Goal: Check status: Check status

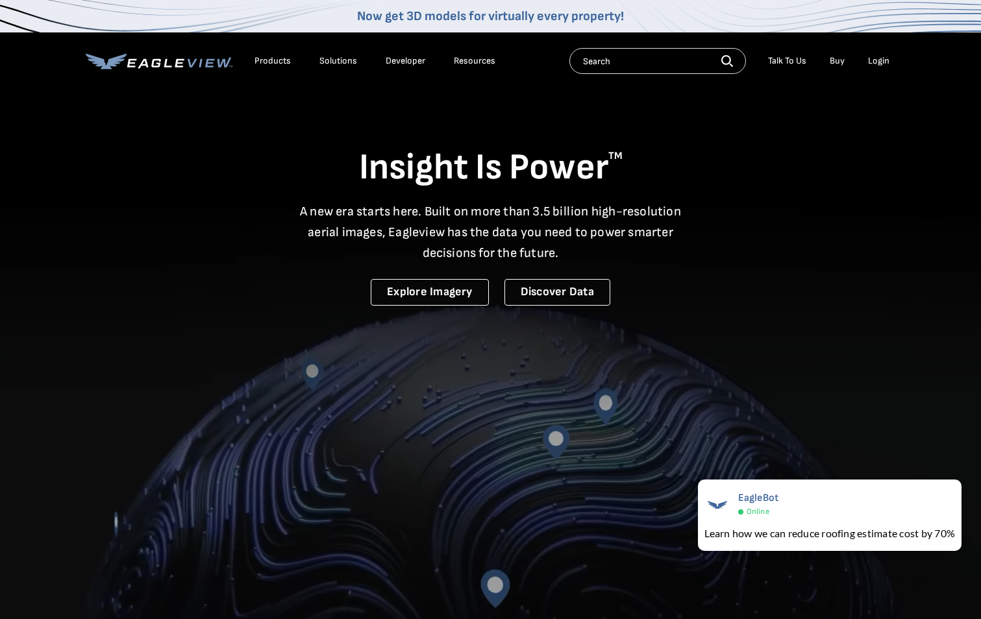
click at [874, 61] on div "Login" at bounding box center [878, 61] width 21 height 12
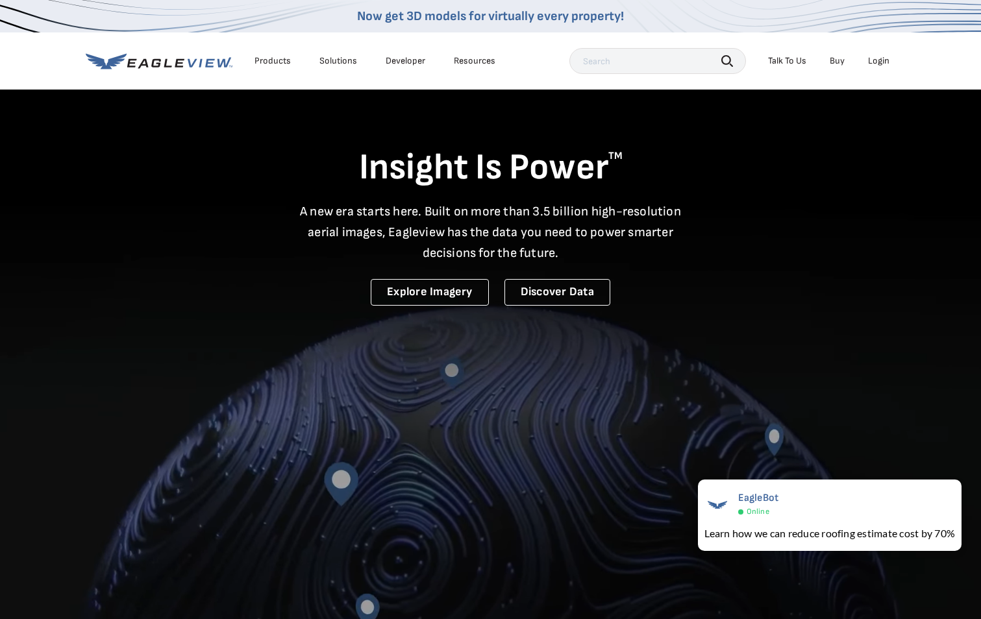
click at [873, 55] on div "Login" at bounding box center [878, 61] width 21 height 12
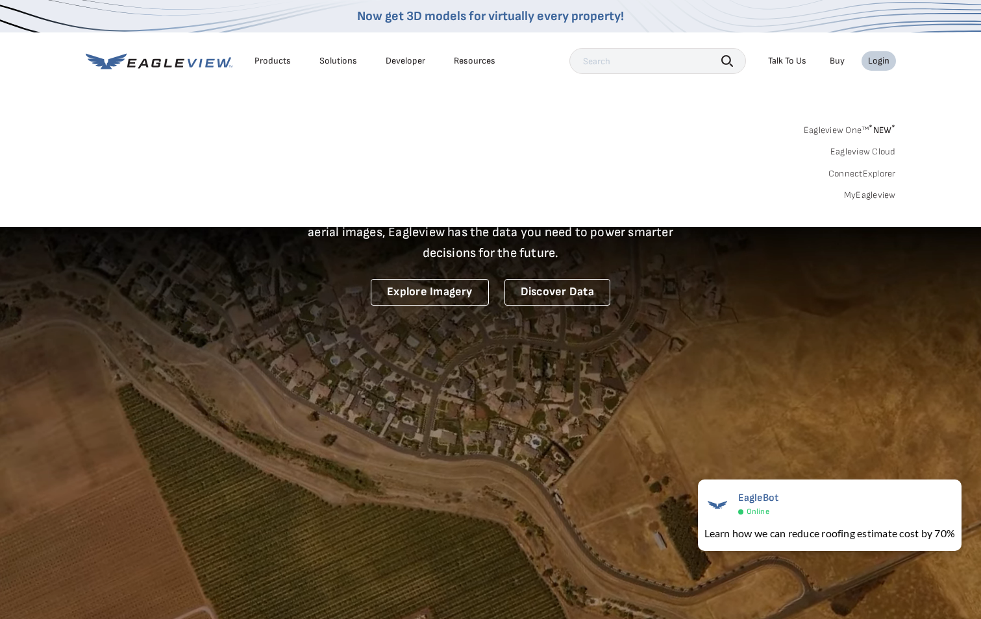
click at [878, 190] on link "MyEagleview" at bounding box center [870, 196] width 52 height 12
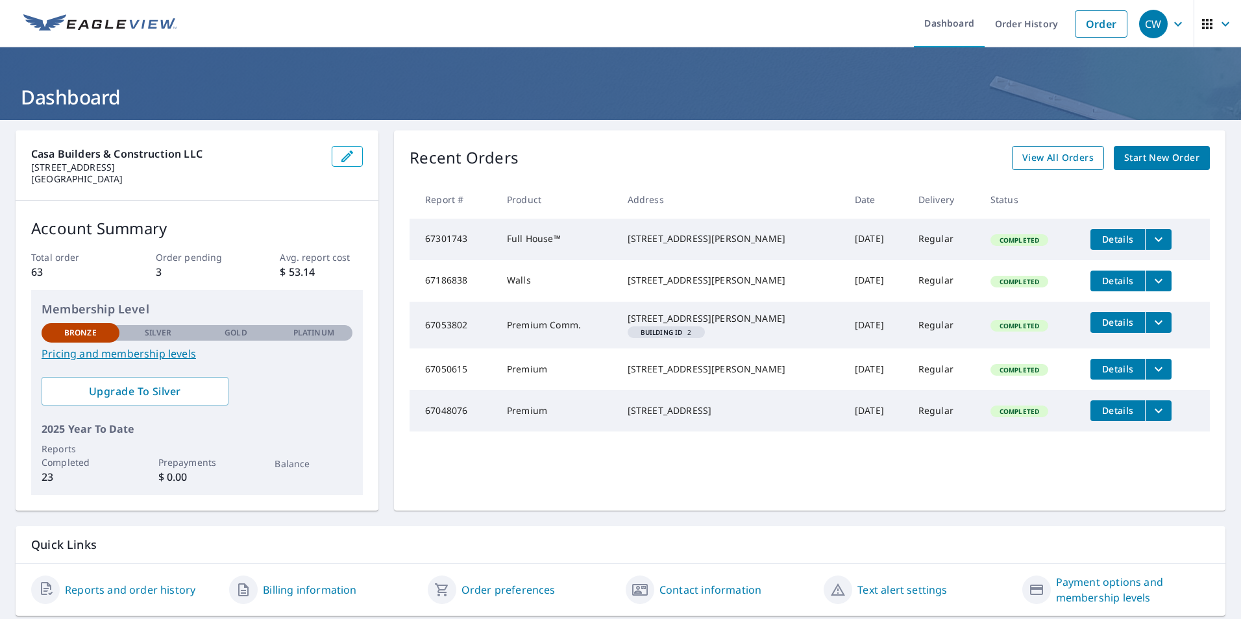
click at [1033, 160] on span "View All Orders" at bounding box center [1057, 158] width 71 height 16
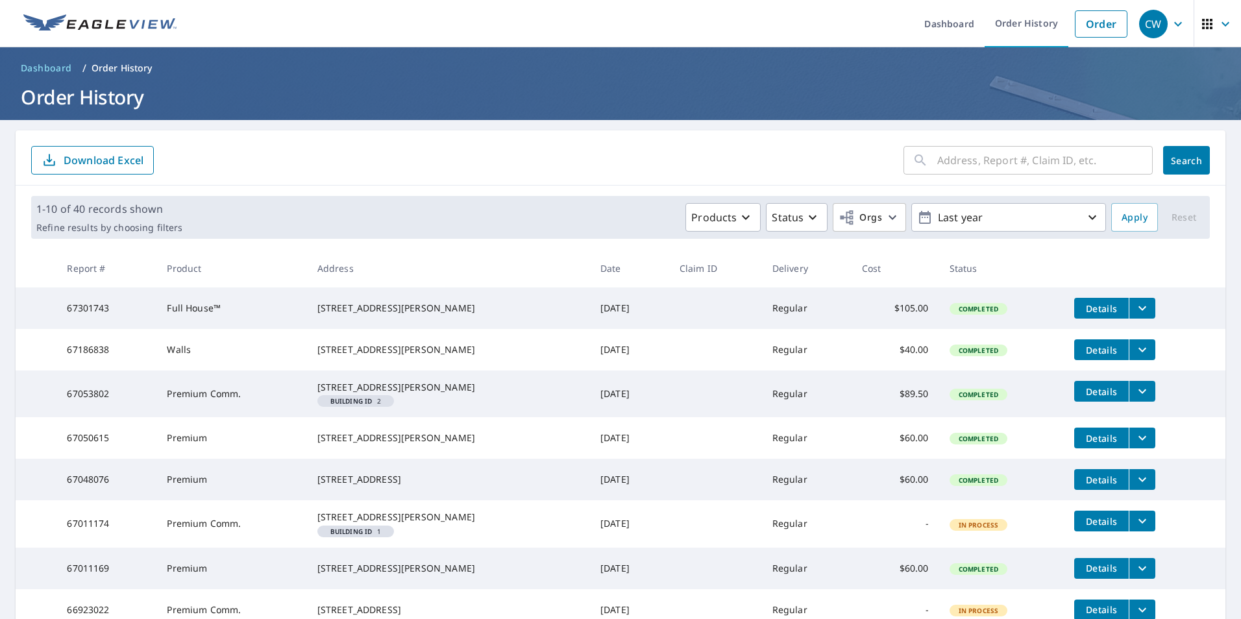
click at [979, 162] on input "text" at bounding box center [1044, 160] width 215 height 36
type input "2326"
click button "Search" at bounding box center [1186, 160] width 47 height 29
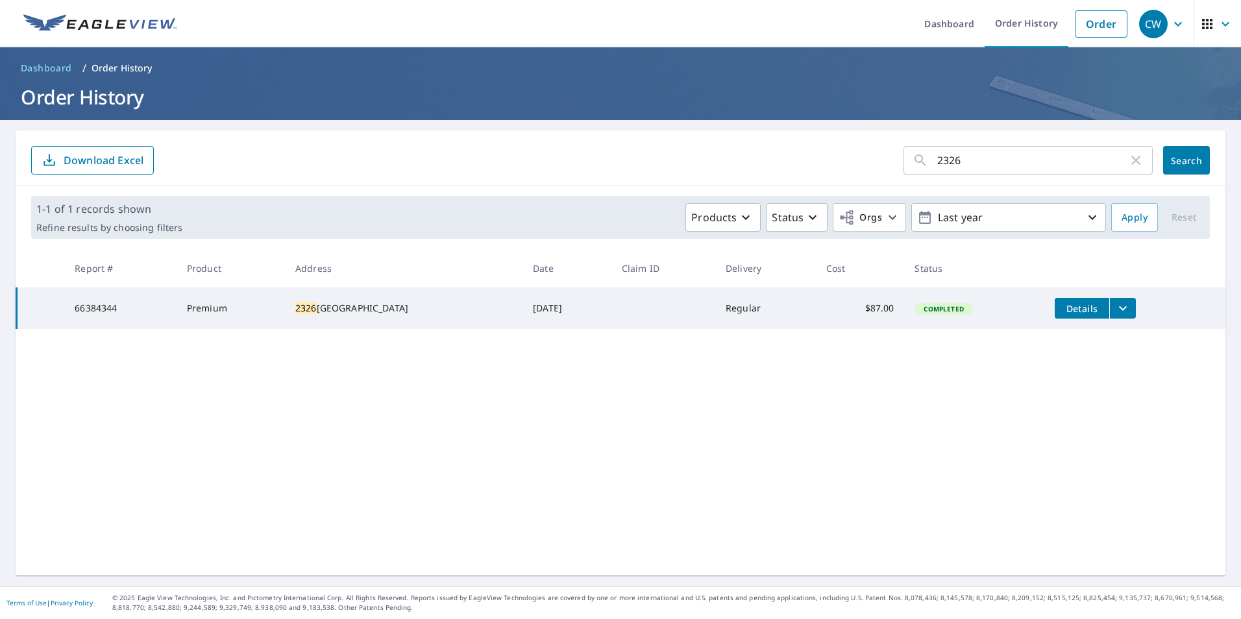
click at [1115, 304] on icon "filesDropdownBtn-66384344" at bounding box center [1123, 309] width 16 height 16
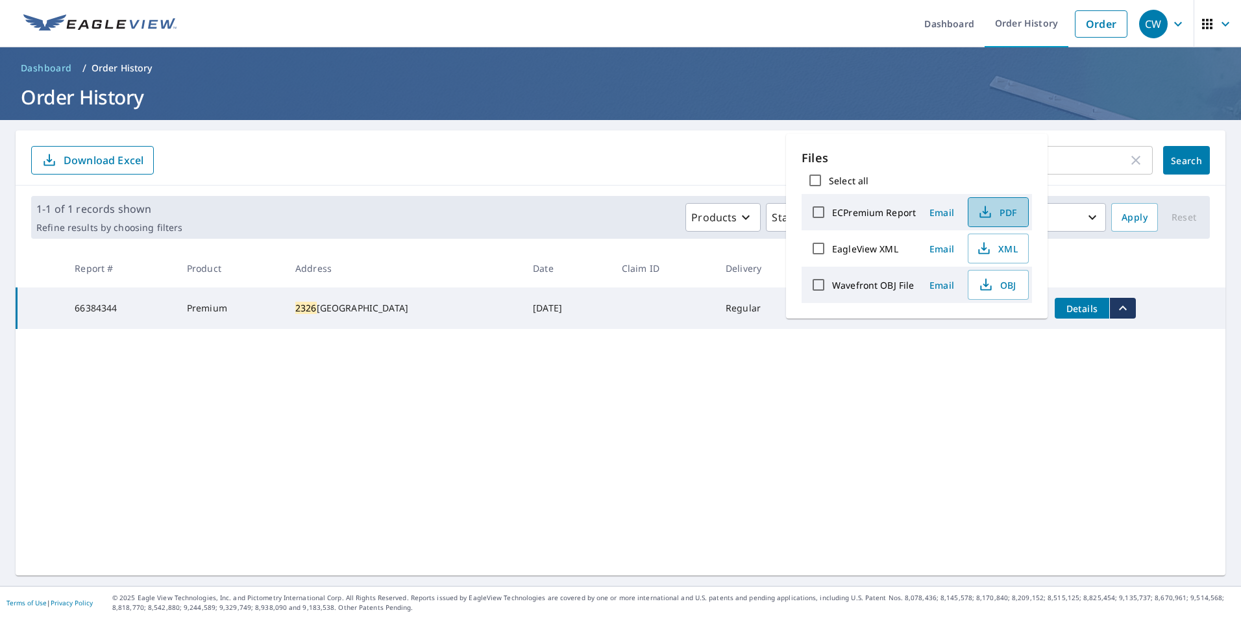
click at [1002, 219] on span "PDF" at bounding box center [997, 212] width 42 height 16
